Goal: Find contact information: Find contact information

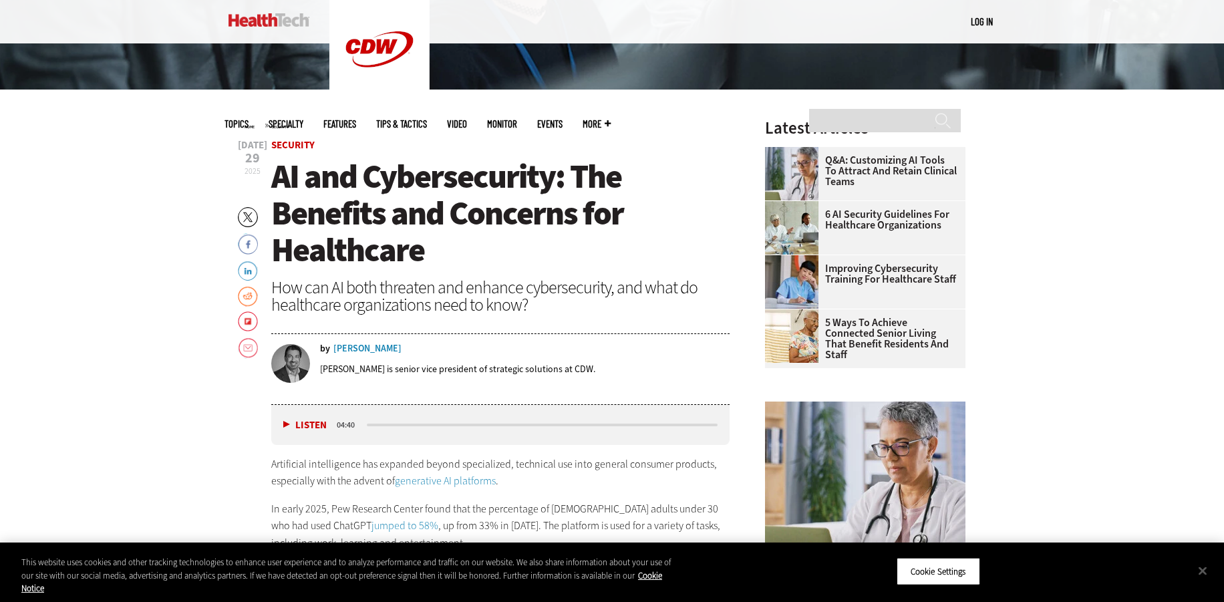
scroll to position [456, 0]
click at [365, 345] on div "[PERSON_NAME]" at bounding box center [367, 347] width 68 height 9
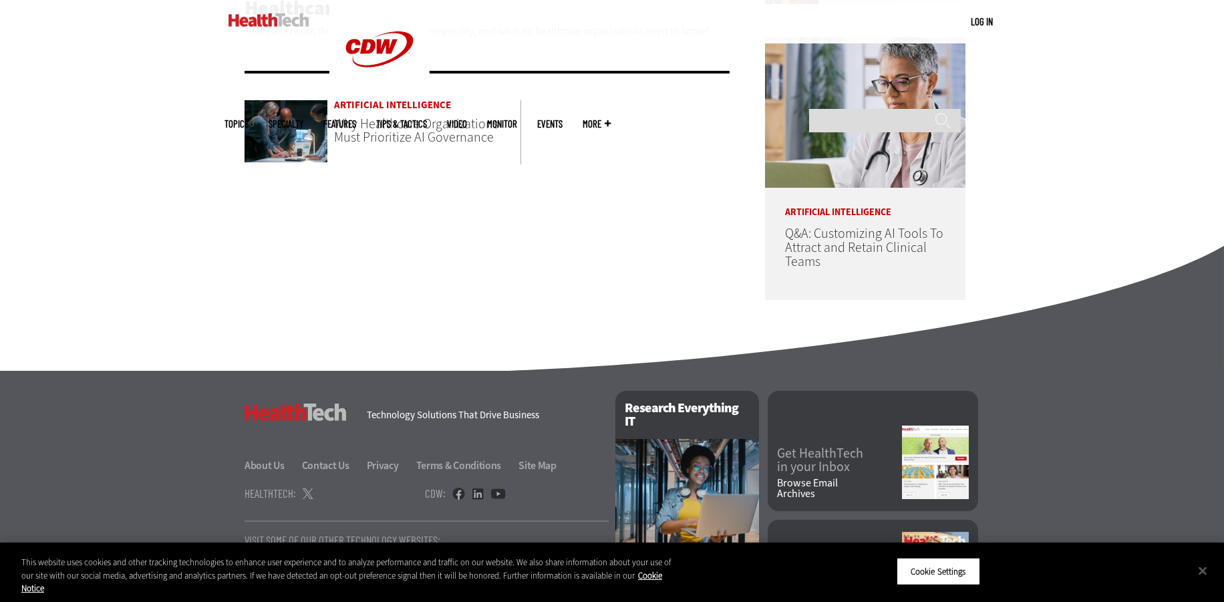
scroll to position [755, 0]
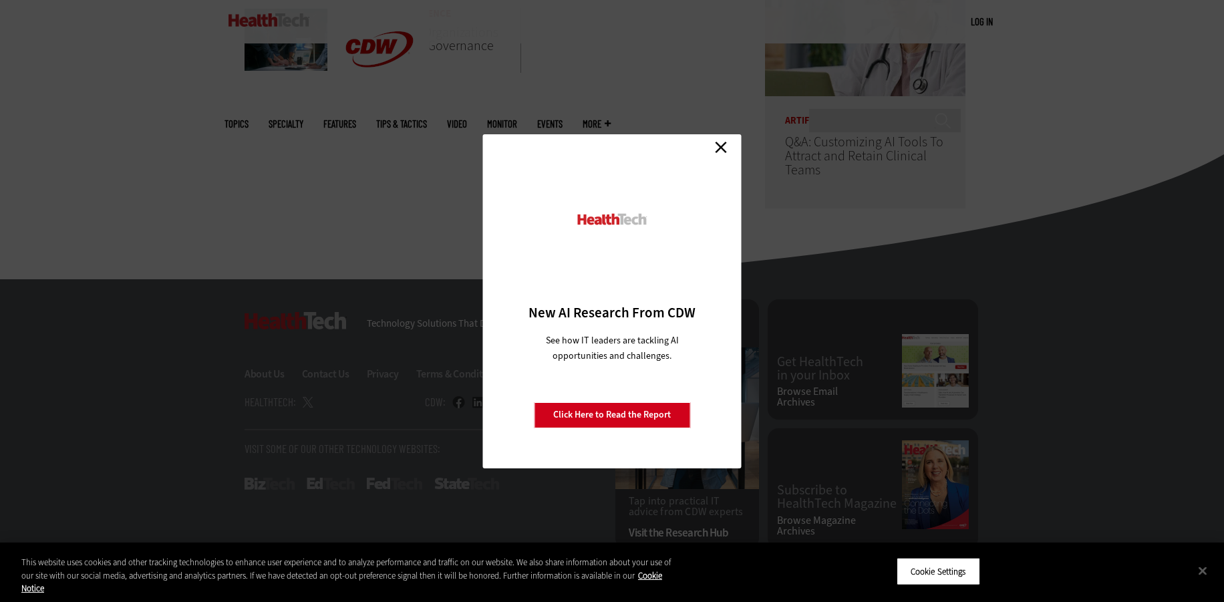
click at [719, 156] on link "Close" at bounding box center [721, 148] width 20 height 20
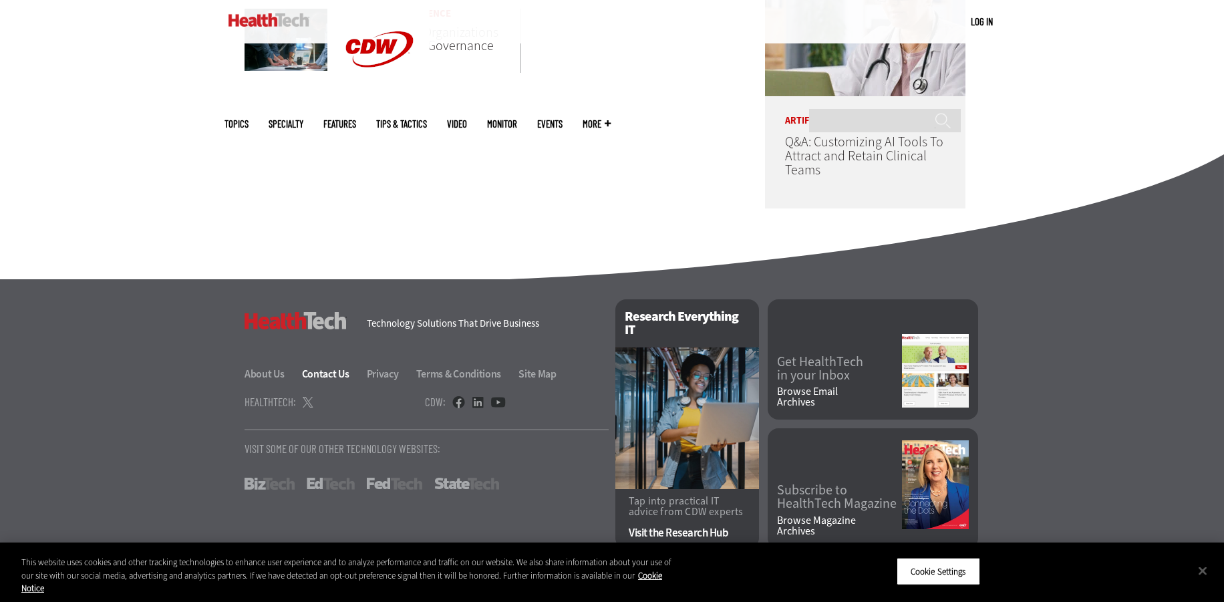
click at [327, 377] on link "Contact Us" at bounding box center [333, 374] width 63 height 14
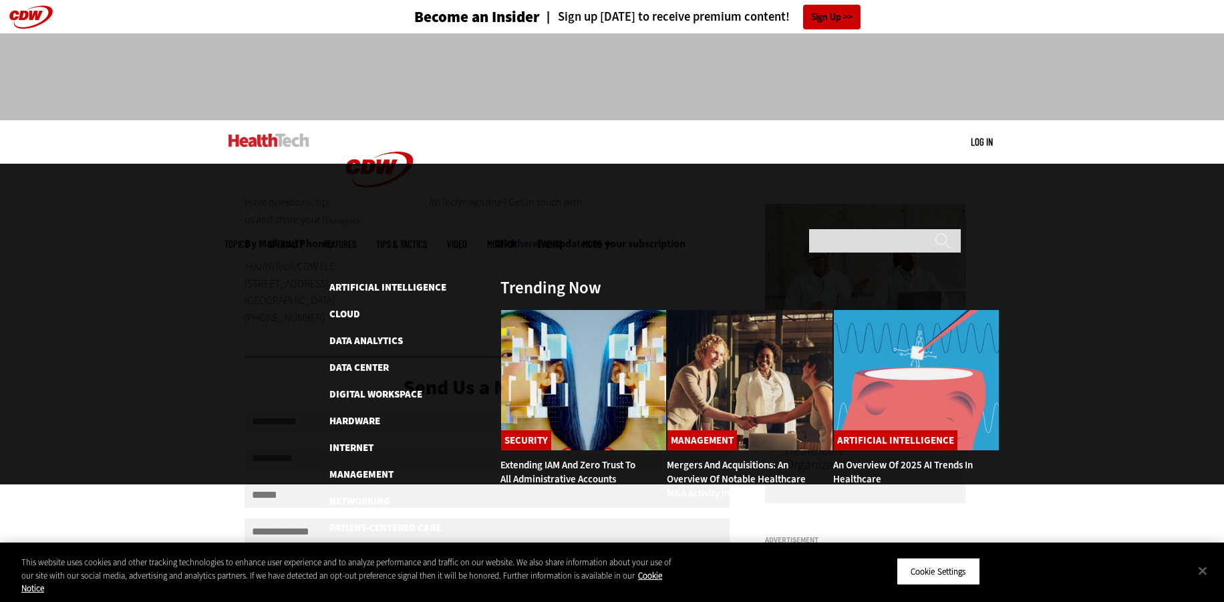
click at [248, 239] on span "Topics" at bounding box center [236, 244] width 24 height 10
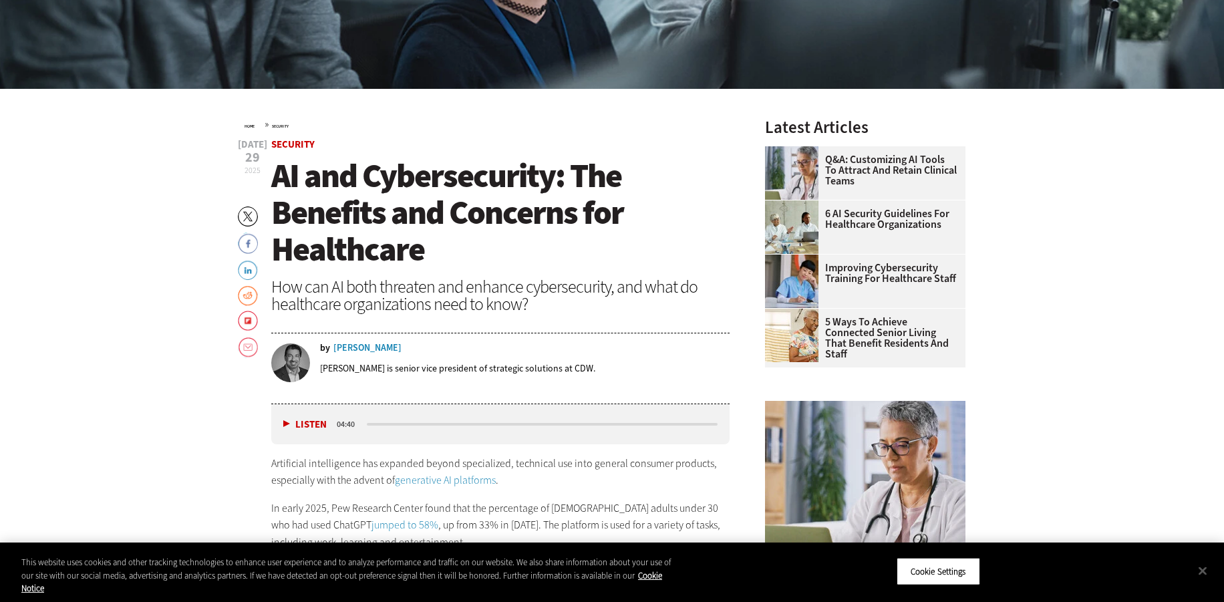
click at [351, 347] on div "[PERSON_NAME]" at bounding box center [367, 347] width 68 height 9
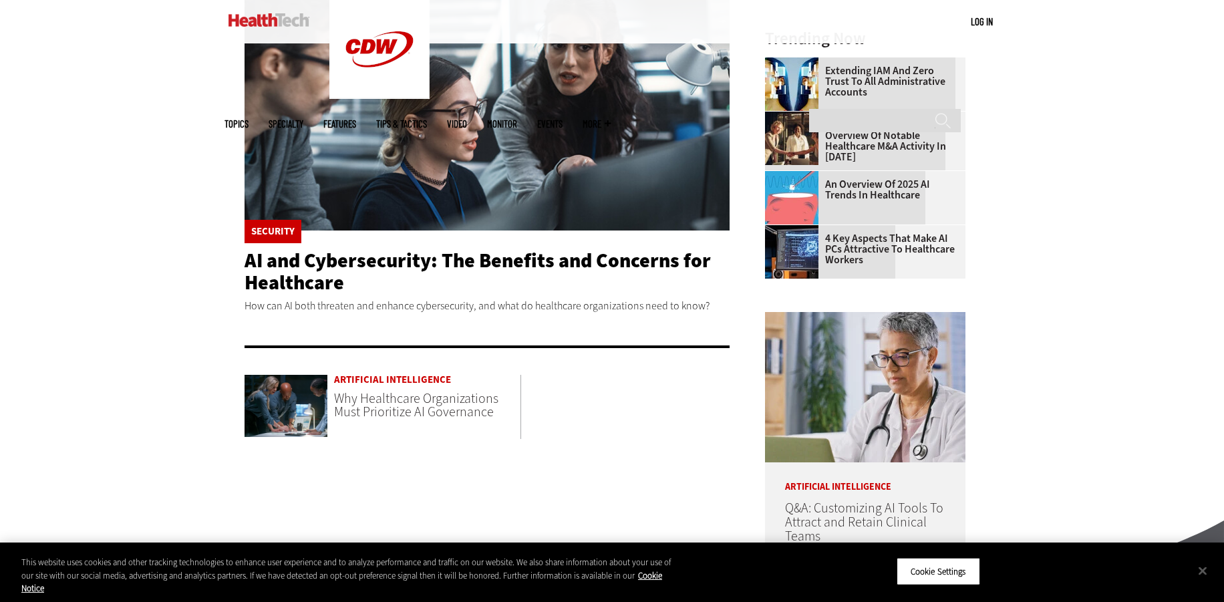
scroll to position [386, 0]
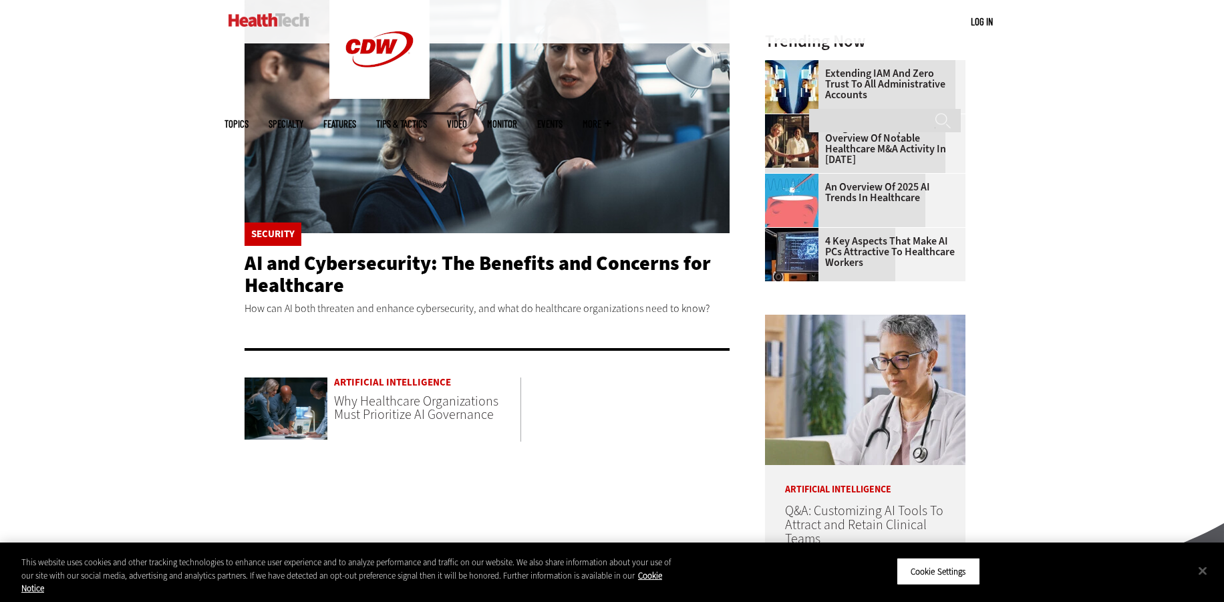
click at [200, 325] on div "Become an Insider Sign up [DATE] to receive premium content! Sign Up MENU Log i…" at bounding box center [612, 292] width 1224 height 1357
